Goal: Information Seeking & Learning: Learn about a topic

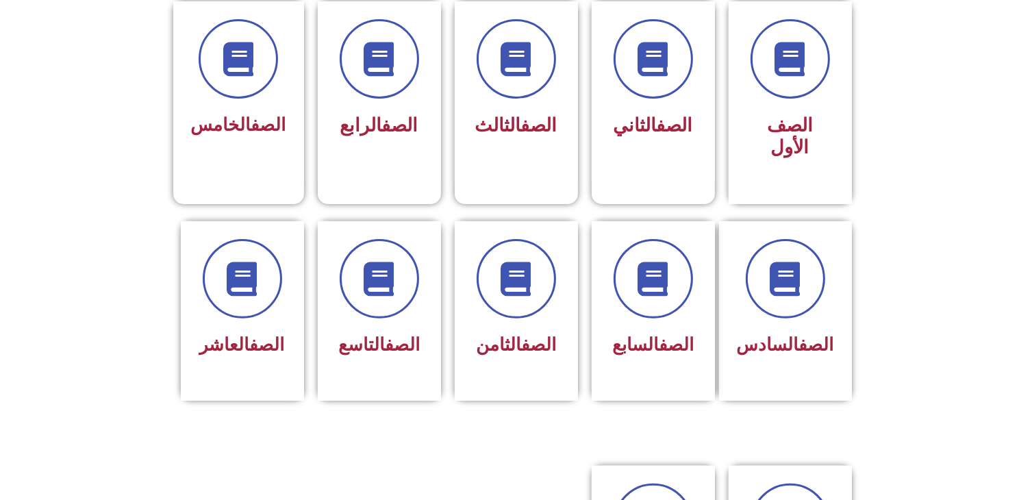
scroll to position [386, 0]
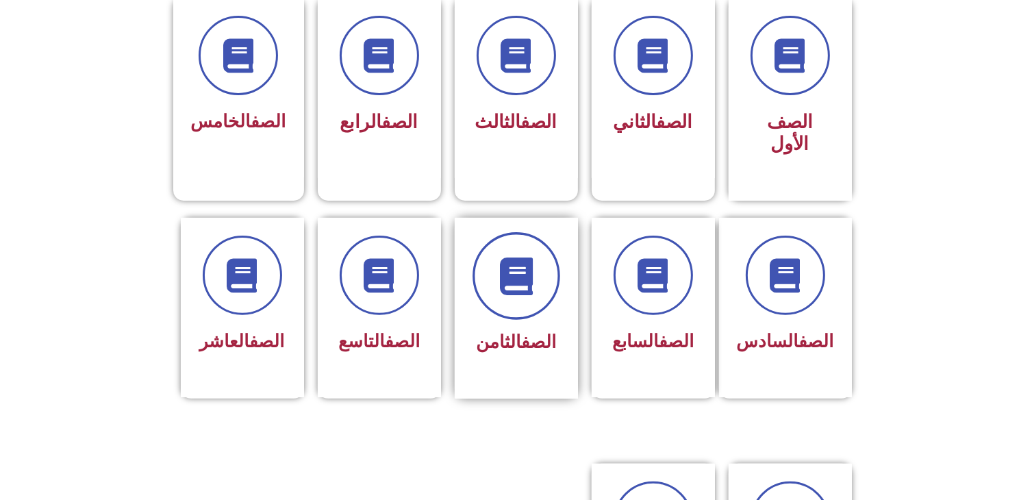
click at [518, 261] on icon at bounding box center [516, 276] width 38 height 38
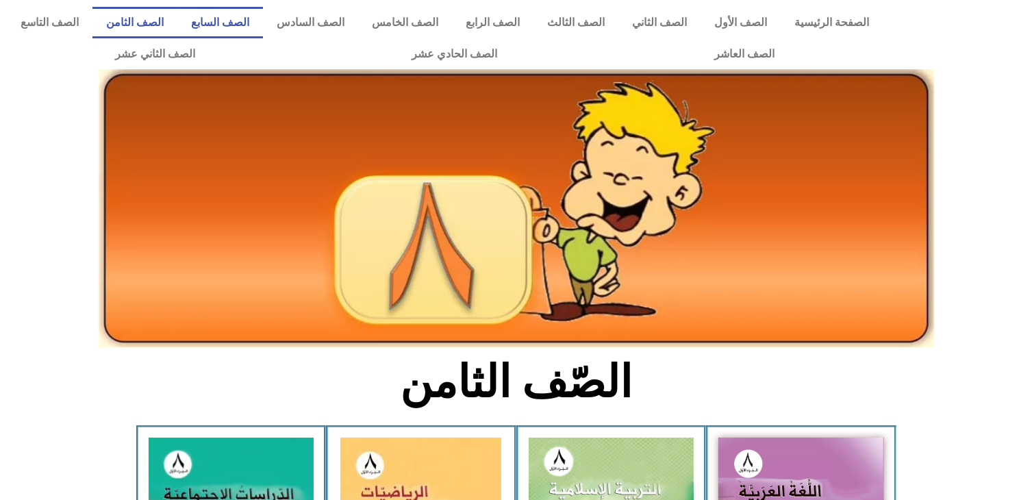
click at [263, 32] on link "الصف السابع" at bounding box center [220, 23] width 86 height 32
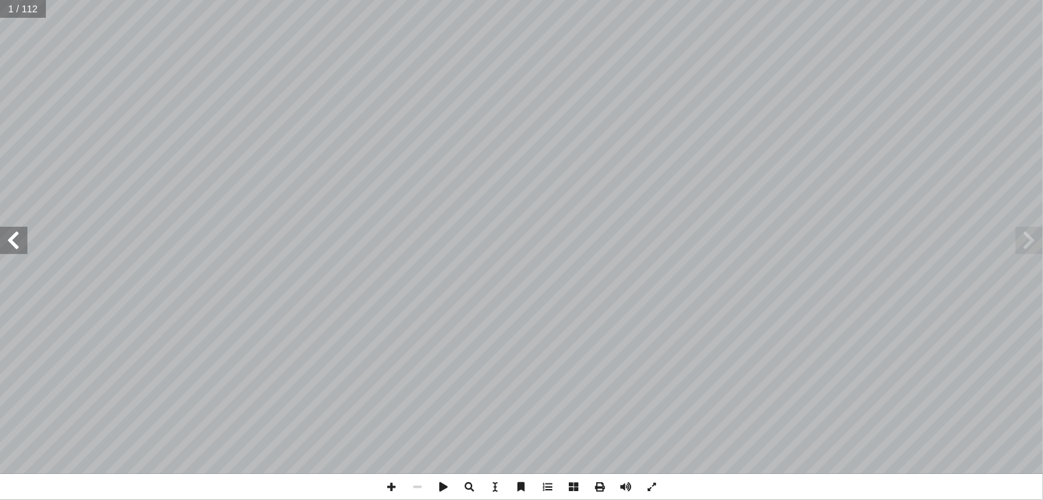
click at [14, 246] on span at bounding box center [13, 240] width 27 height 27
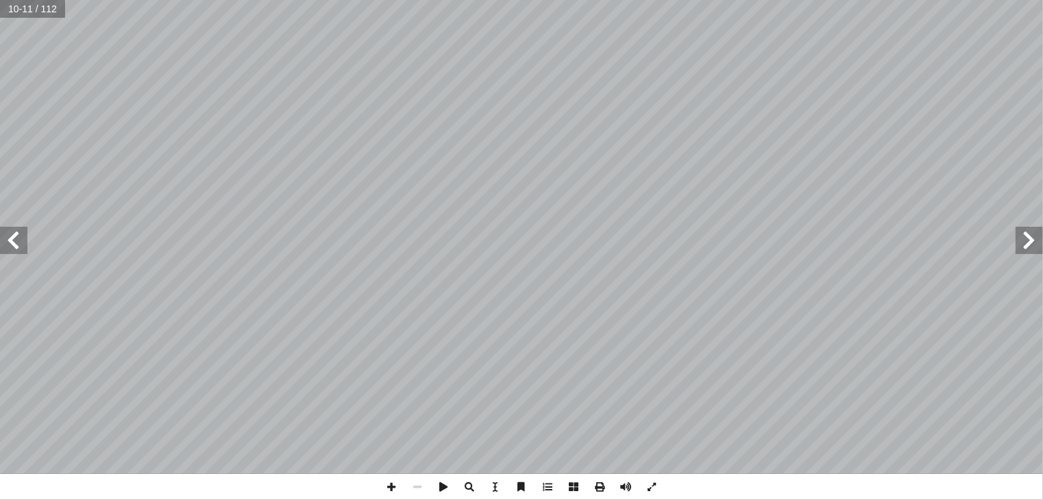
click at [14, 246] on span at bounding box center [13, 240] width 27 height 27
click at [389, 488] on span at bounding box center [391, 487] width 26 height 26
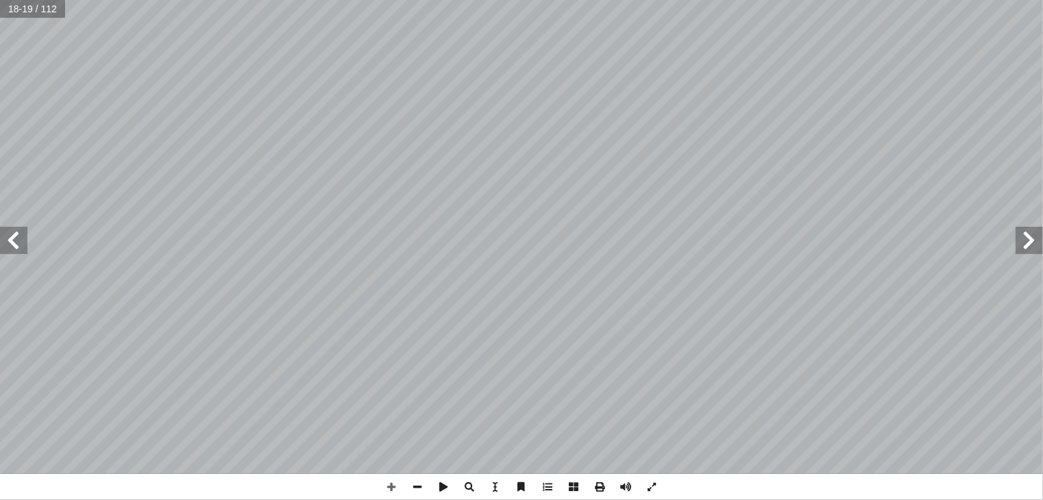
click at [25, 245] on span at bounding box center [13, 240] width 27 height 27
click at [8, 234] on span at bounding box center [13, 240] width 27 height 27
click at [1019, 233] on span at bounding box center [1028, 240] width 27 height 27
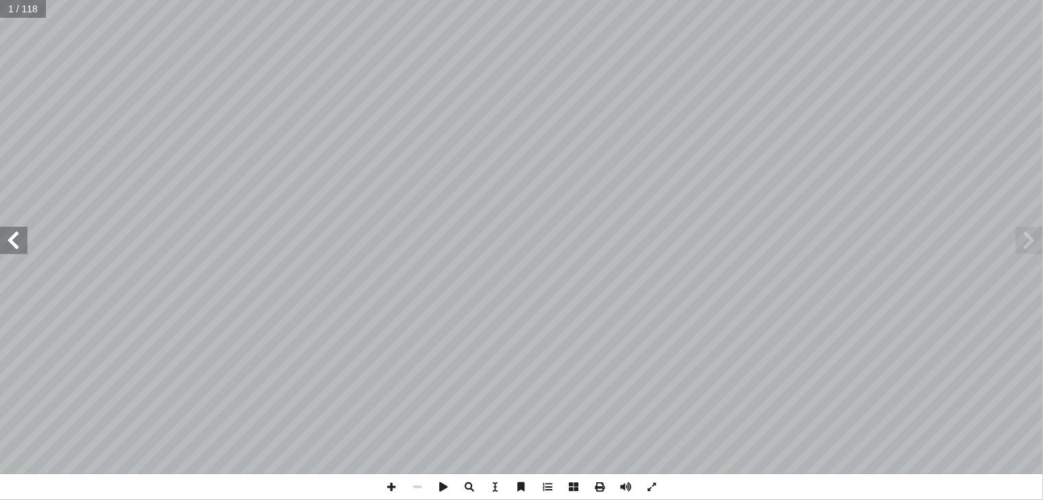
click at [22, 246] on span at bounding box center [13, 240] width 27 height 27
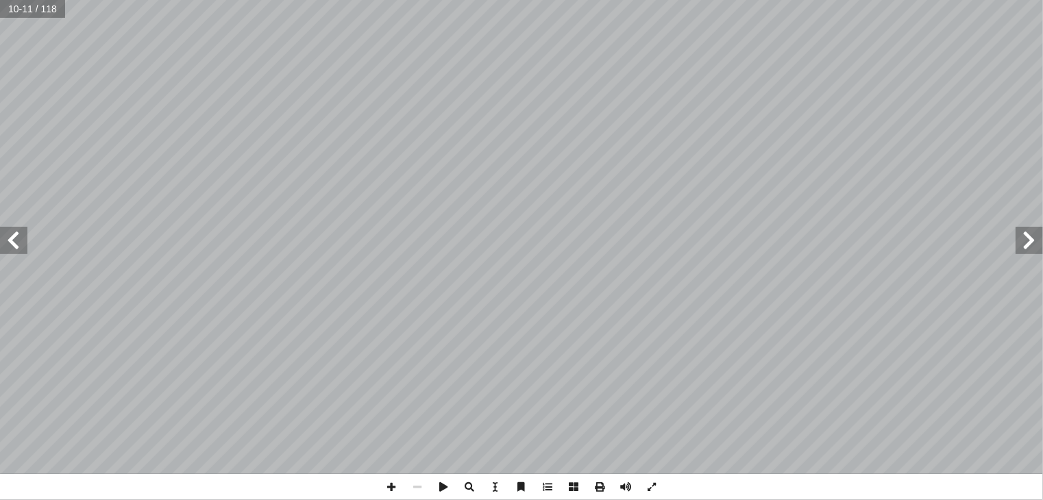
click at [22, 246] on span at bounding box center [13, 240] width 27 height 27
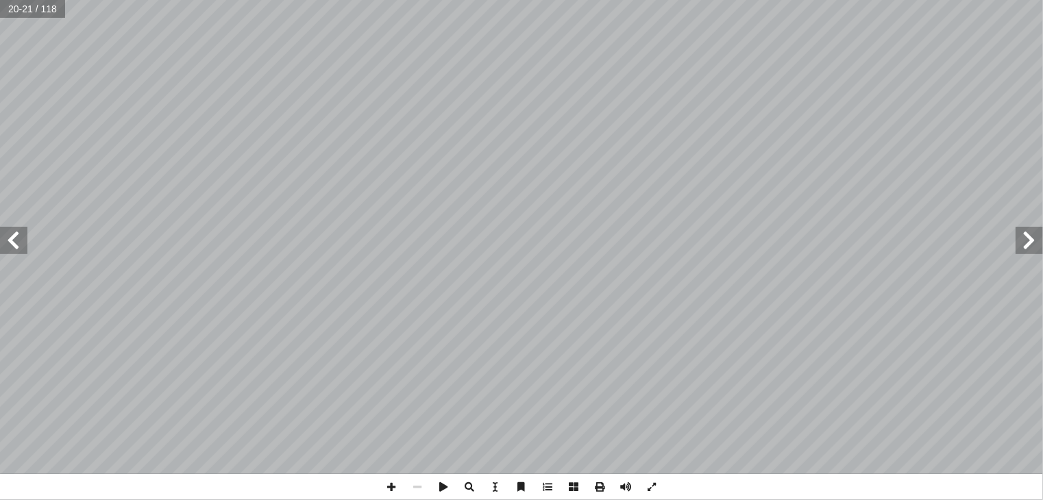
click at [22, 246] on span at bounding box center [13, 240] width 27 height 27
